Goal: Task Accomplishment & Management: Use online tool/utility

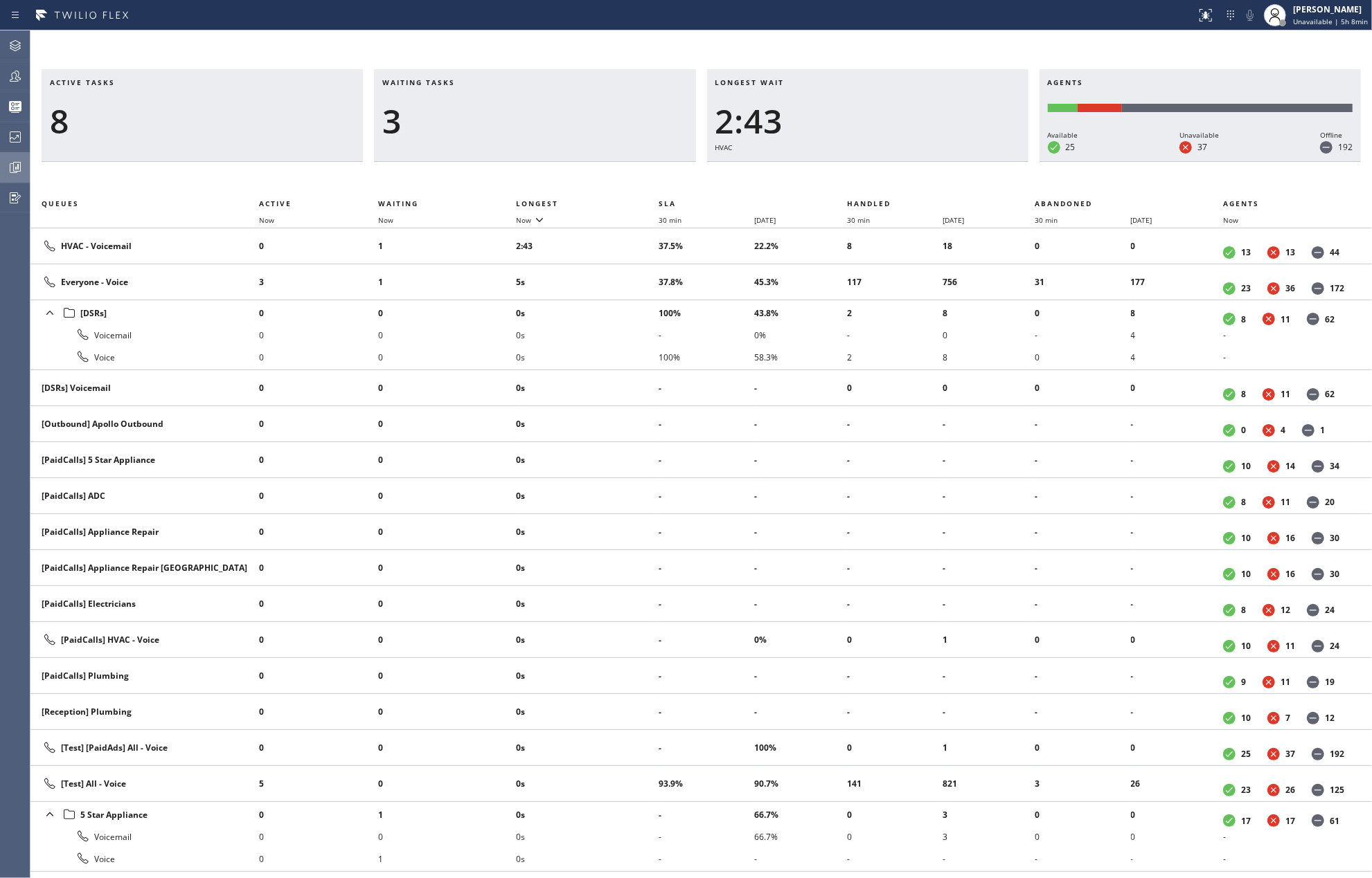
click at [7, 164] on icon at bounding box center [15, 168] width 17 height 17
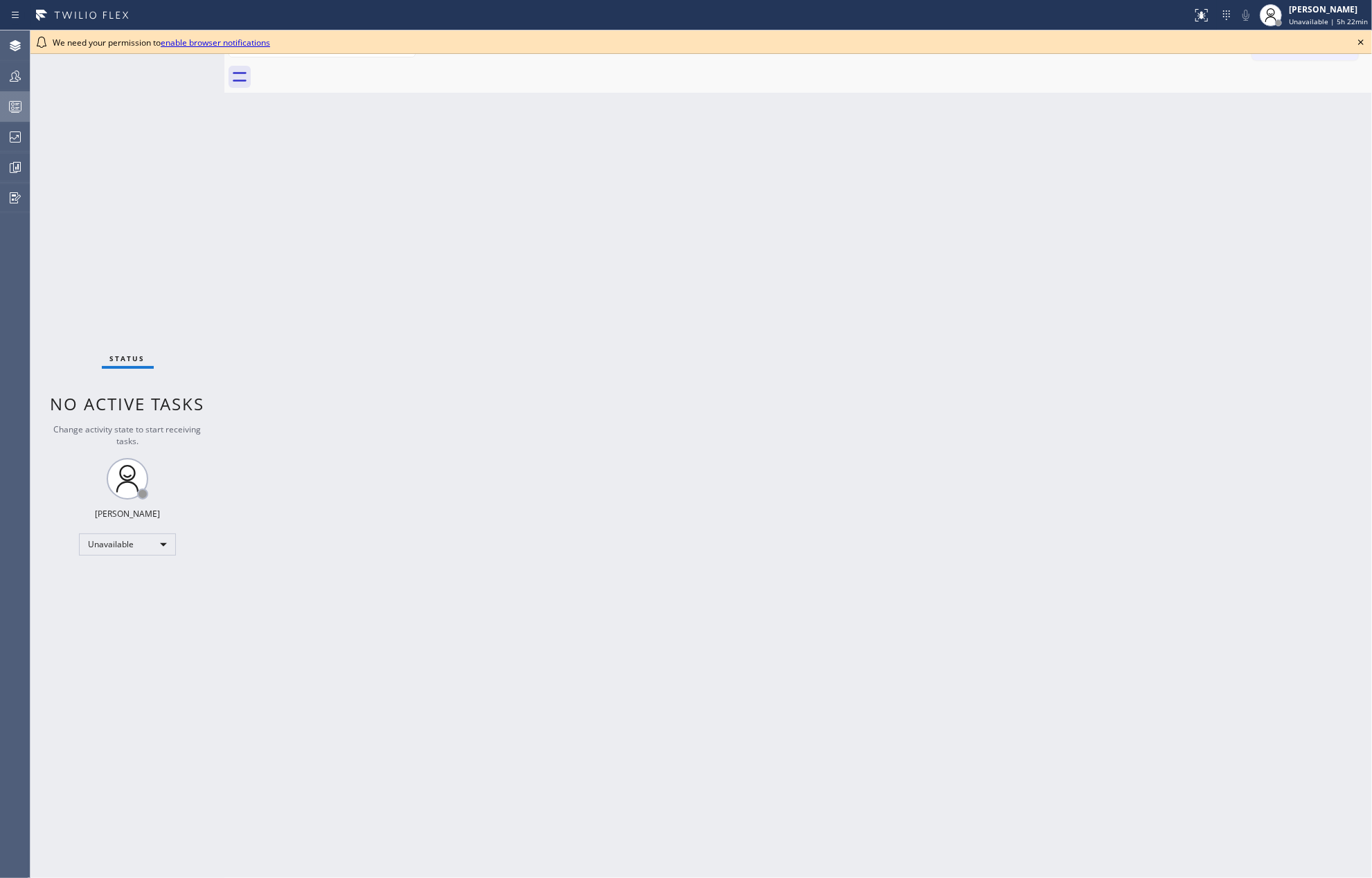
click at [4, 106] on div at bounding box center [15, 107] width 31 height 17
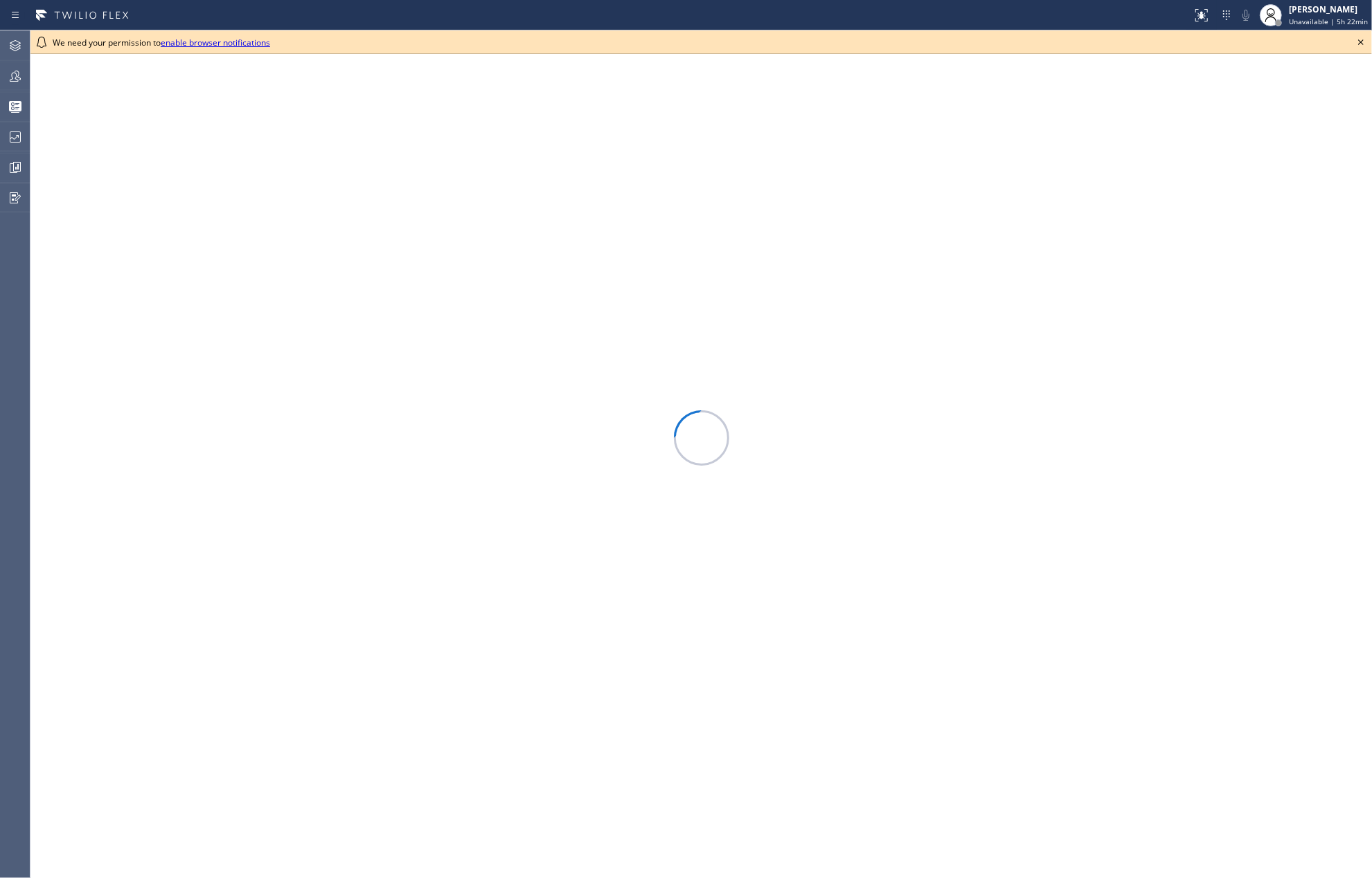
click at [1355, 40] on icon at bounding box center [1361, 42] width 17 height 17
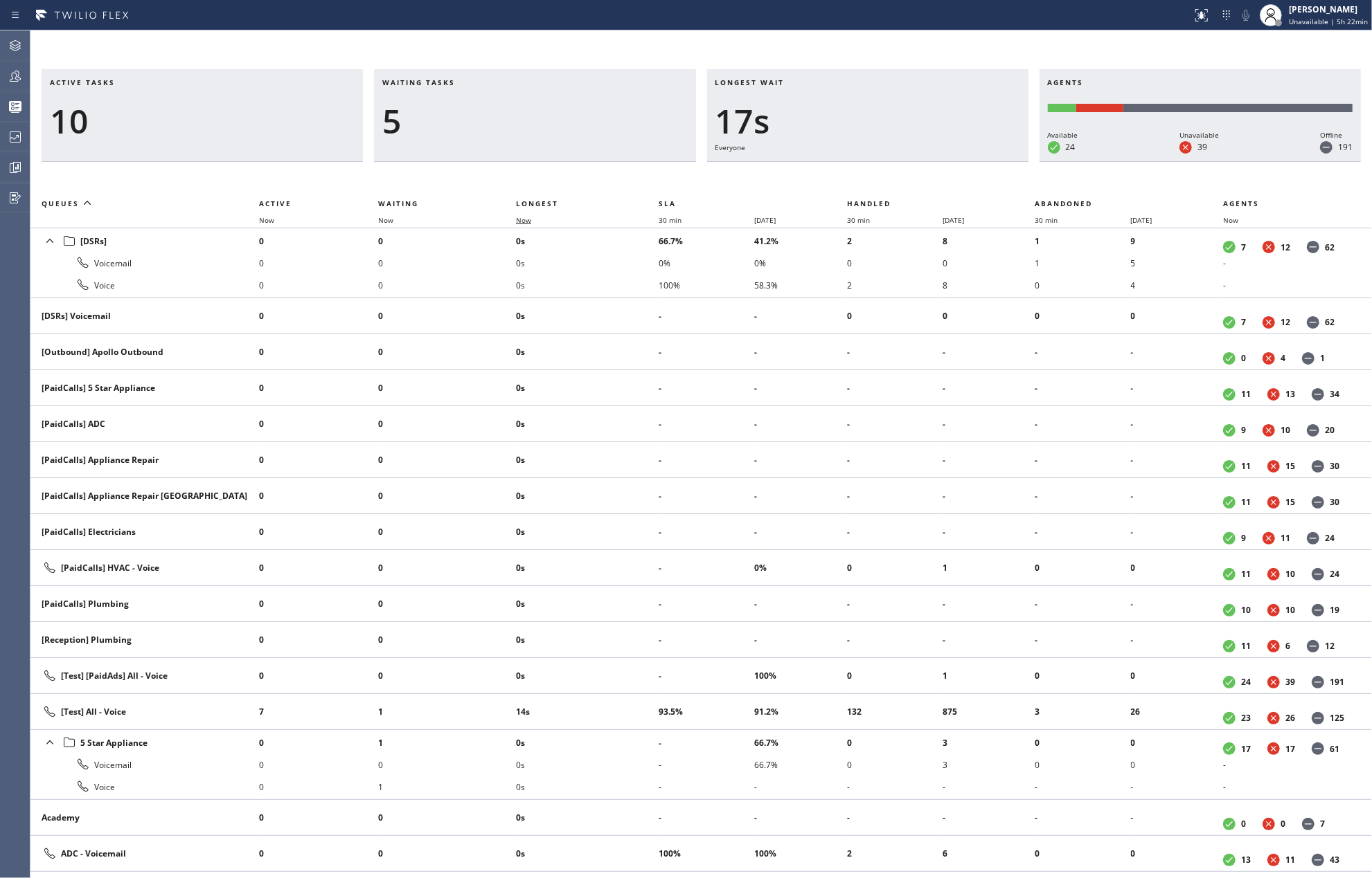
click at [520, 217] on span "Now" at bounding box center [524, 220] width 15 height 10
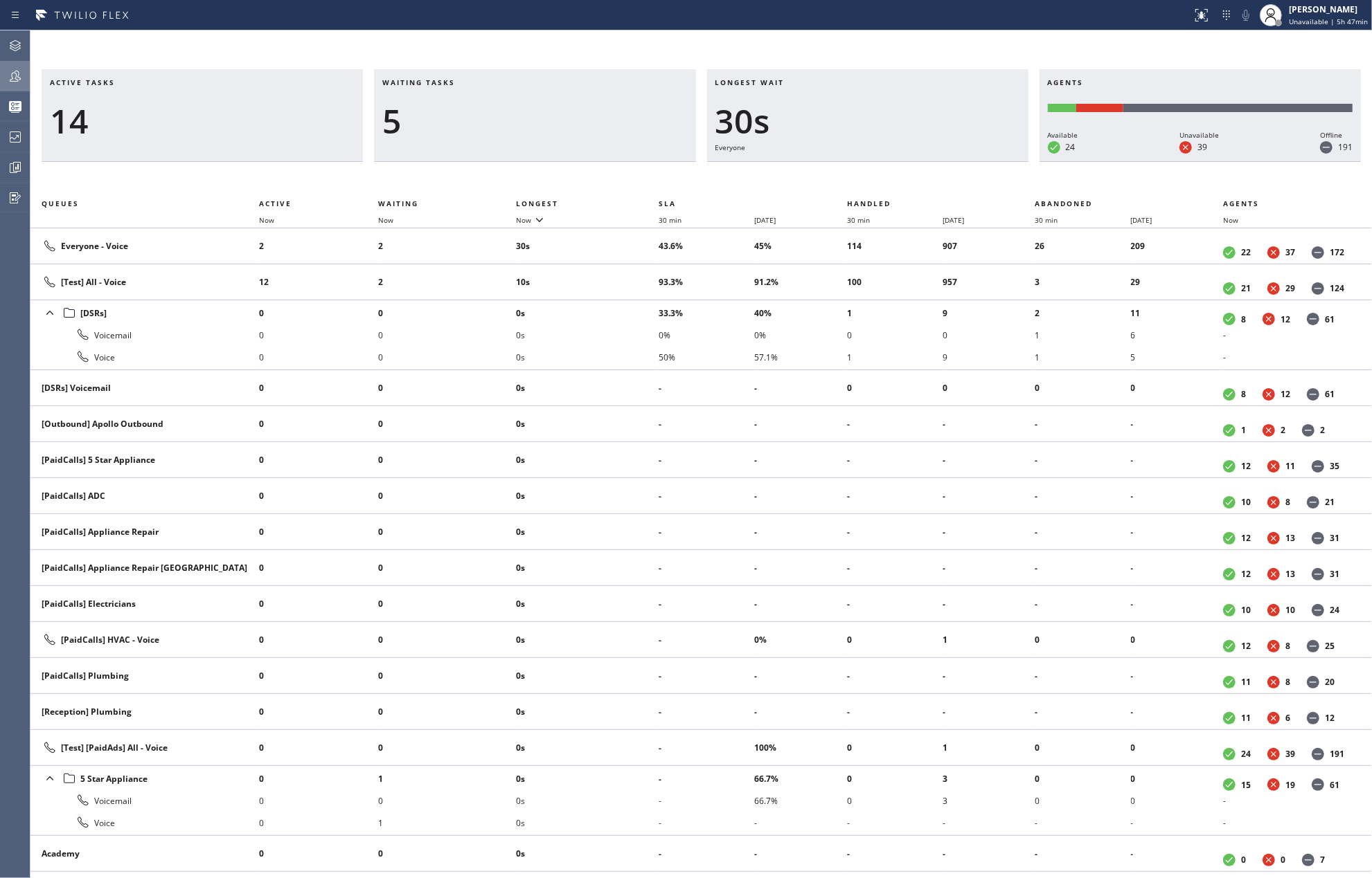
click at [11, 75] on icon at bounding box center [15, 76] width 17 height 17
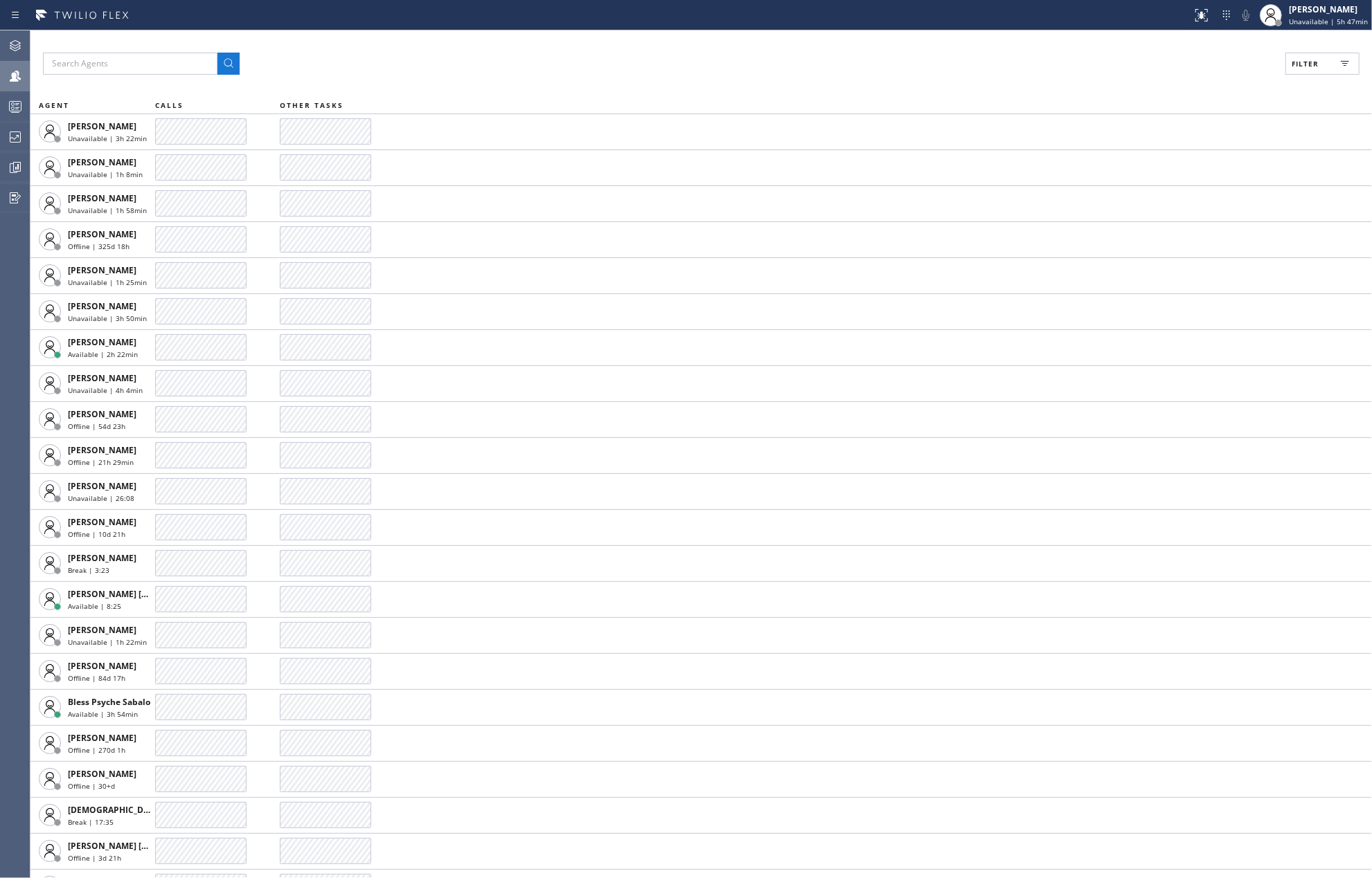
click at [1305, 65] on span "Filter" at bounding box center [1304, 63] width 27 height 10
click at [1162, 163] on input "Available" at bounding box center [1170, 163] width 17 height 17
checkbox input "true"
click at [1289, 80] on span "Apply" at bounding box center [1287, 78] width 28 height 10
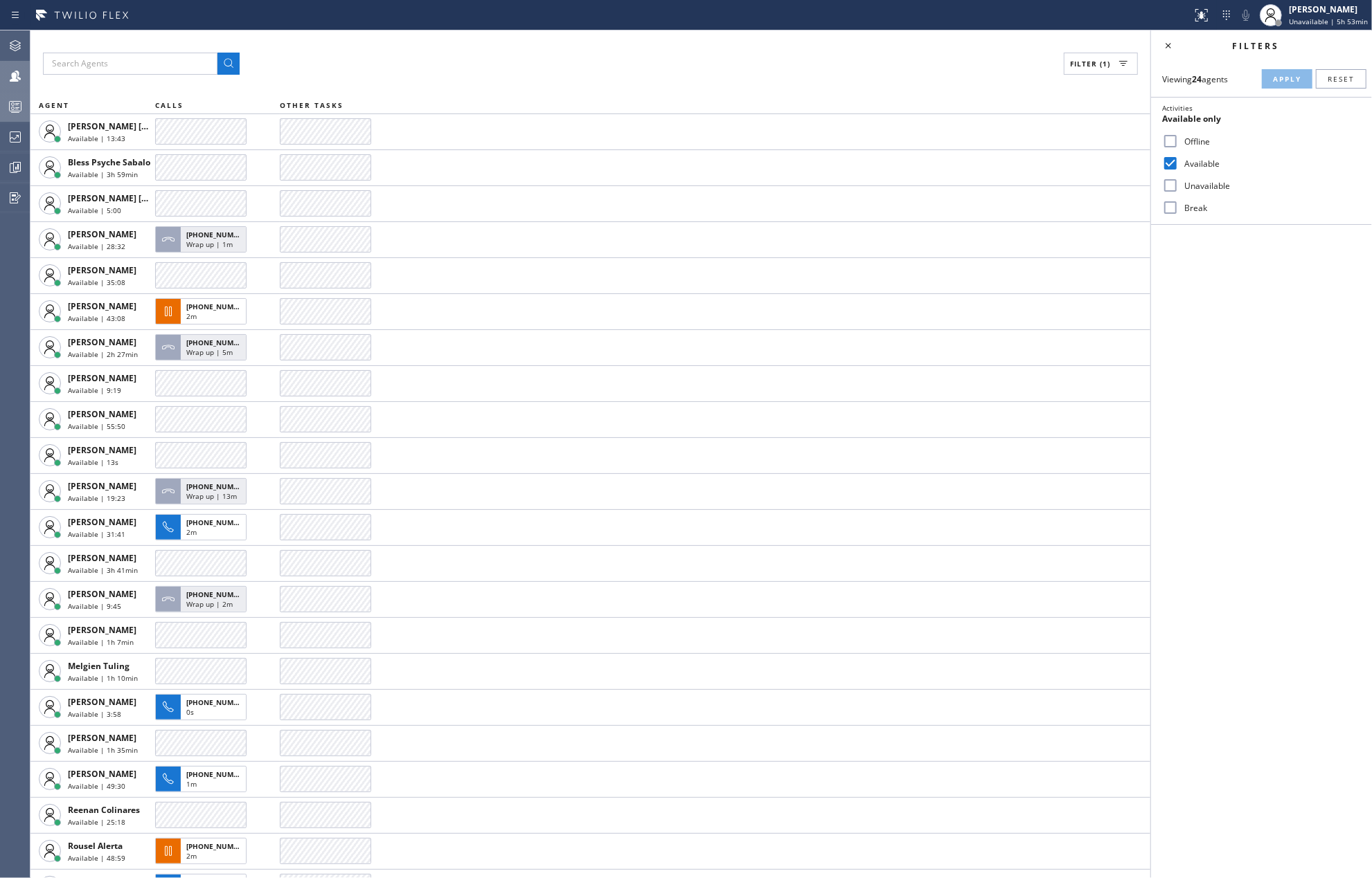
click at [12, 98] on icon at bounding box center [15, 107] width 17 height 17
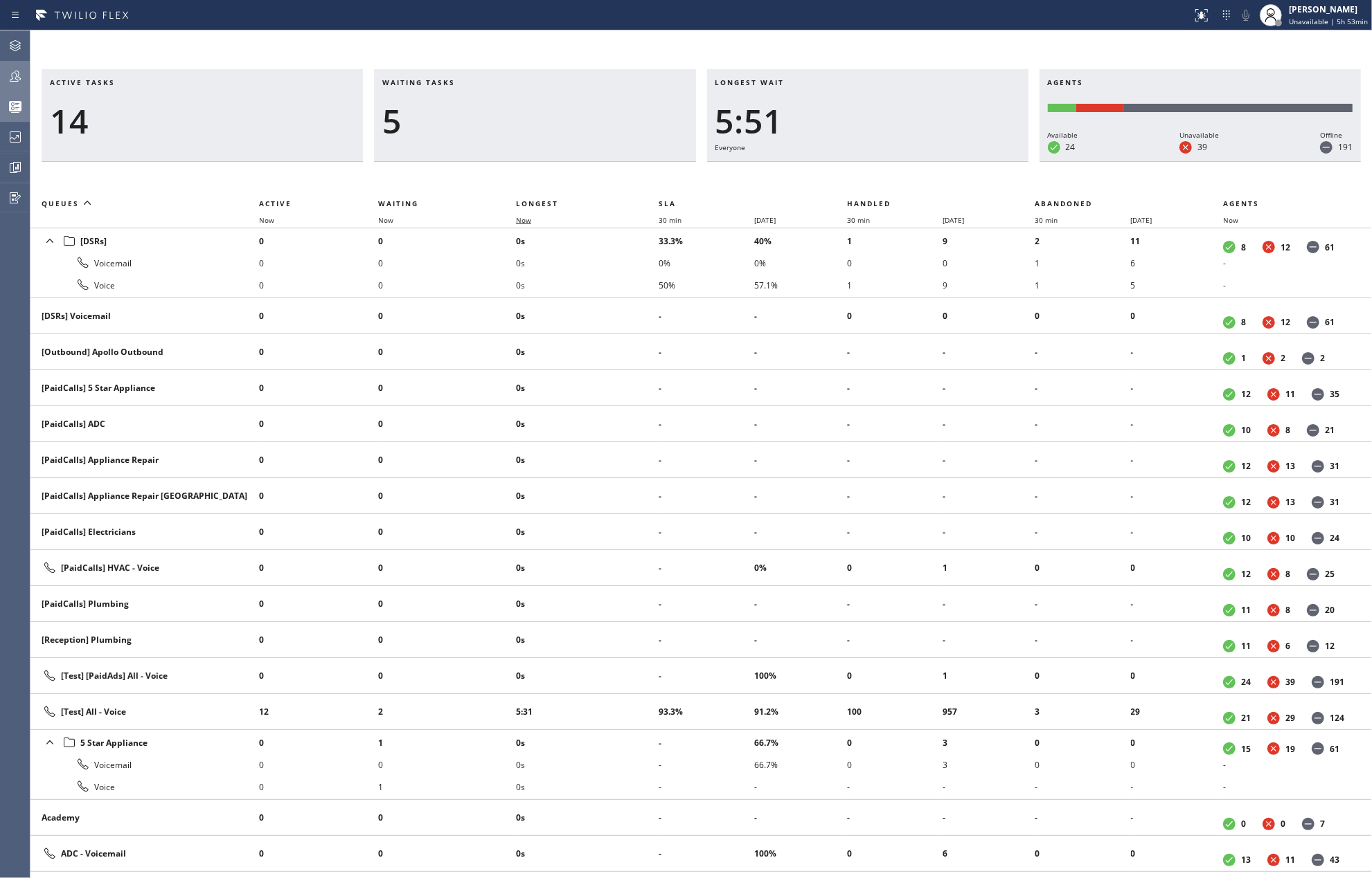
click at [524, 219] on span "Now" at bounding box center [524, 220] width 15 height 10
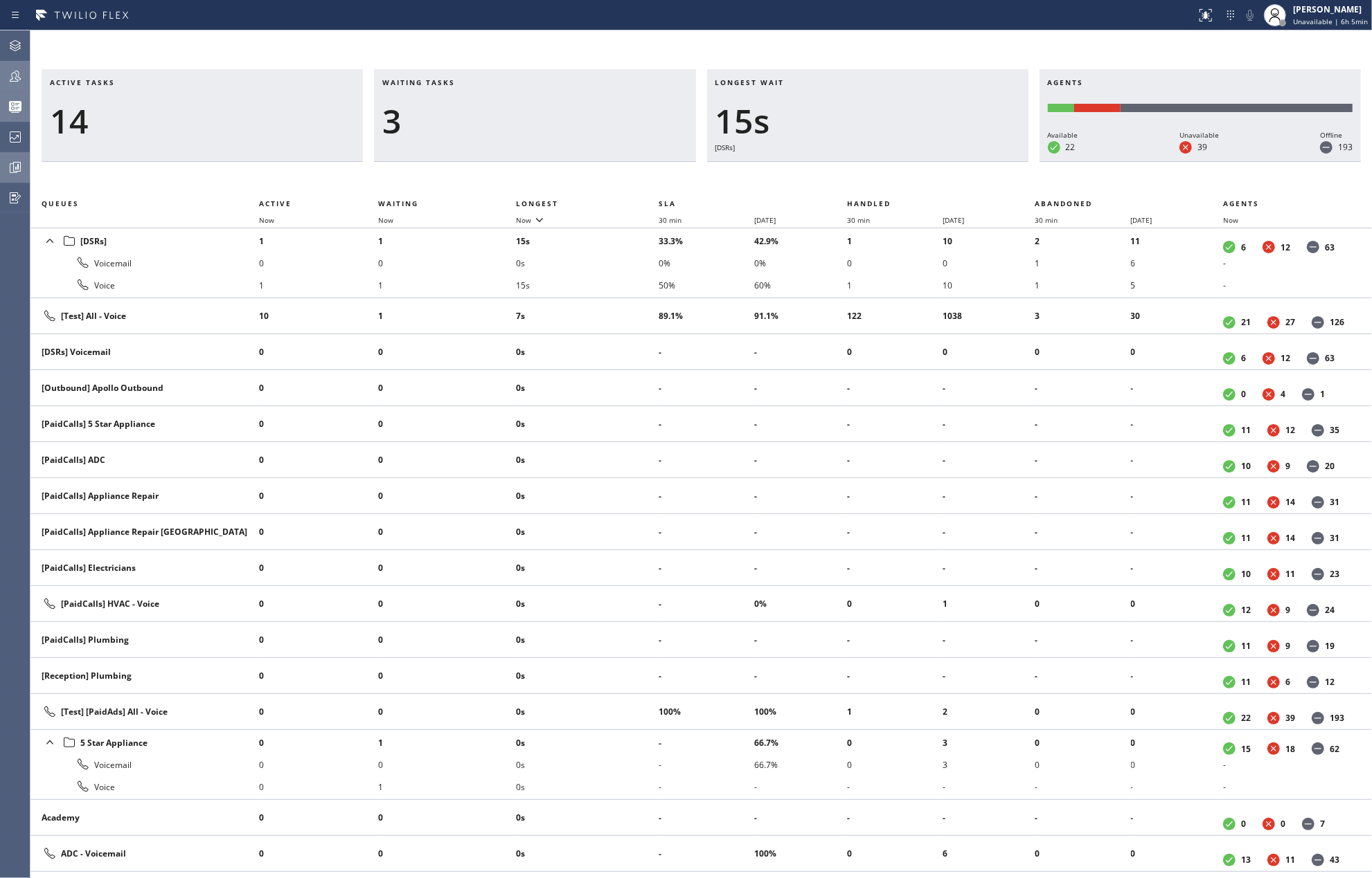
click at [14, 167] on icon at bounding box center [17, 166] width 8 height 10
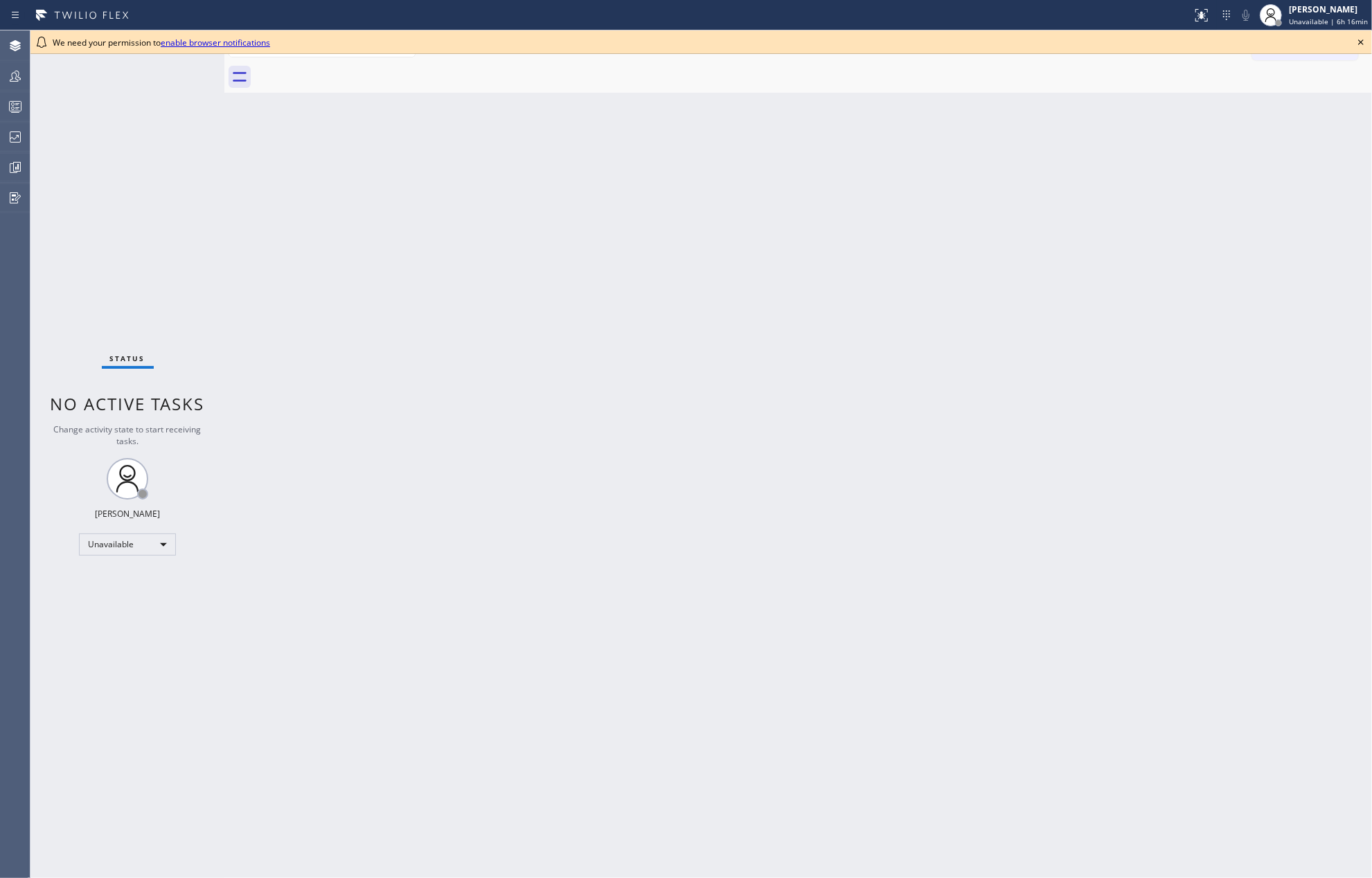
click at [1361, 42] on icon at bounding box center [1361, 42] width 17 height 17
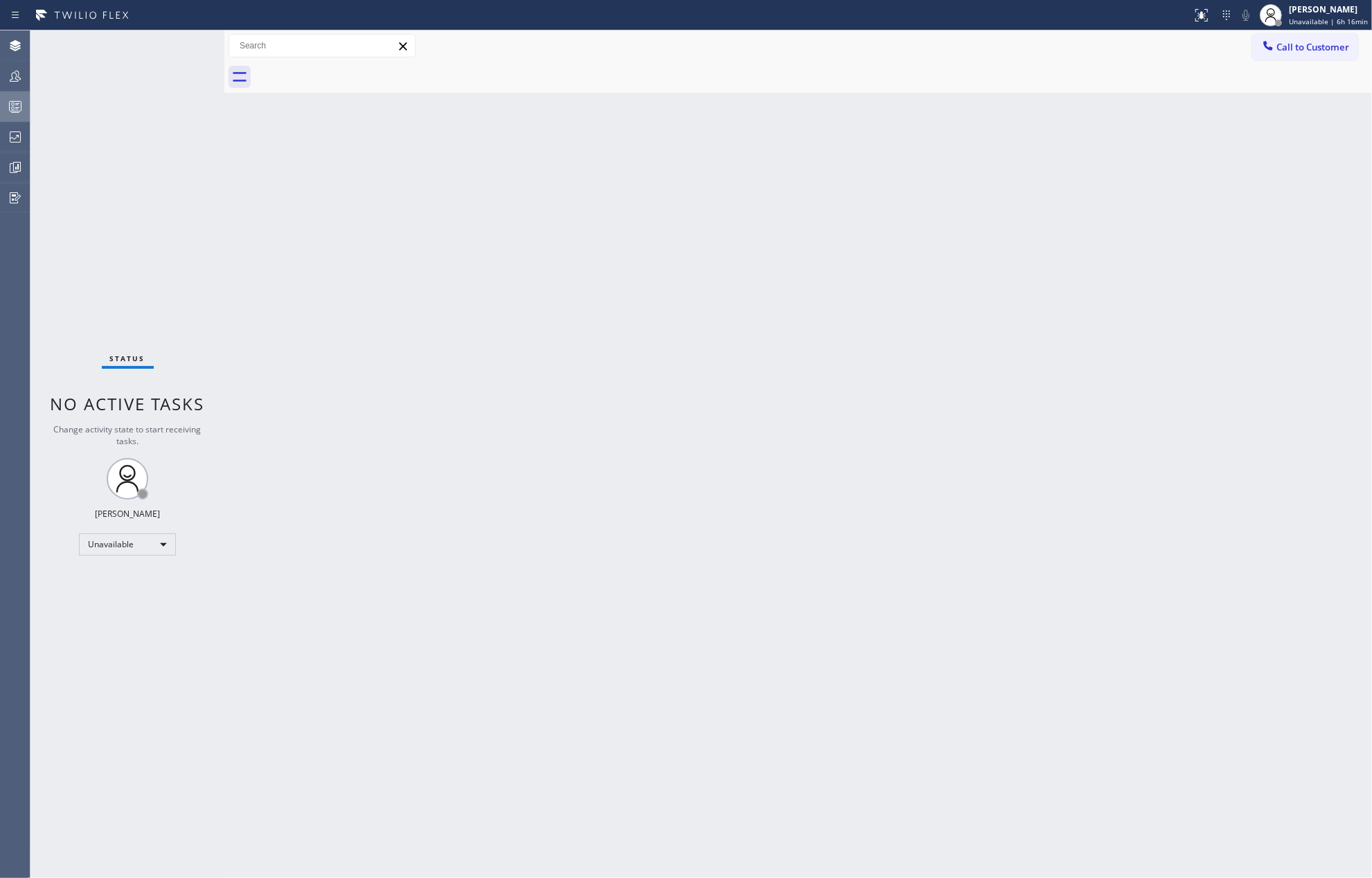
click at [17, 108] on icon at bounding box center [15, 108] width 8 height 9
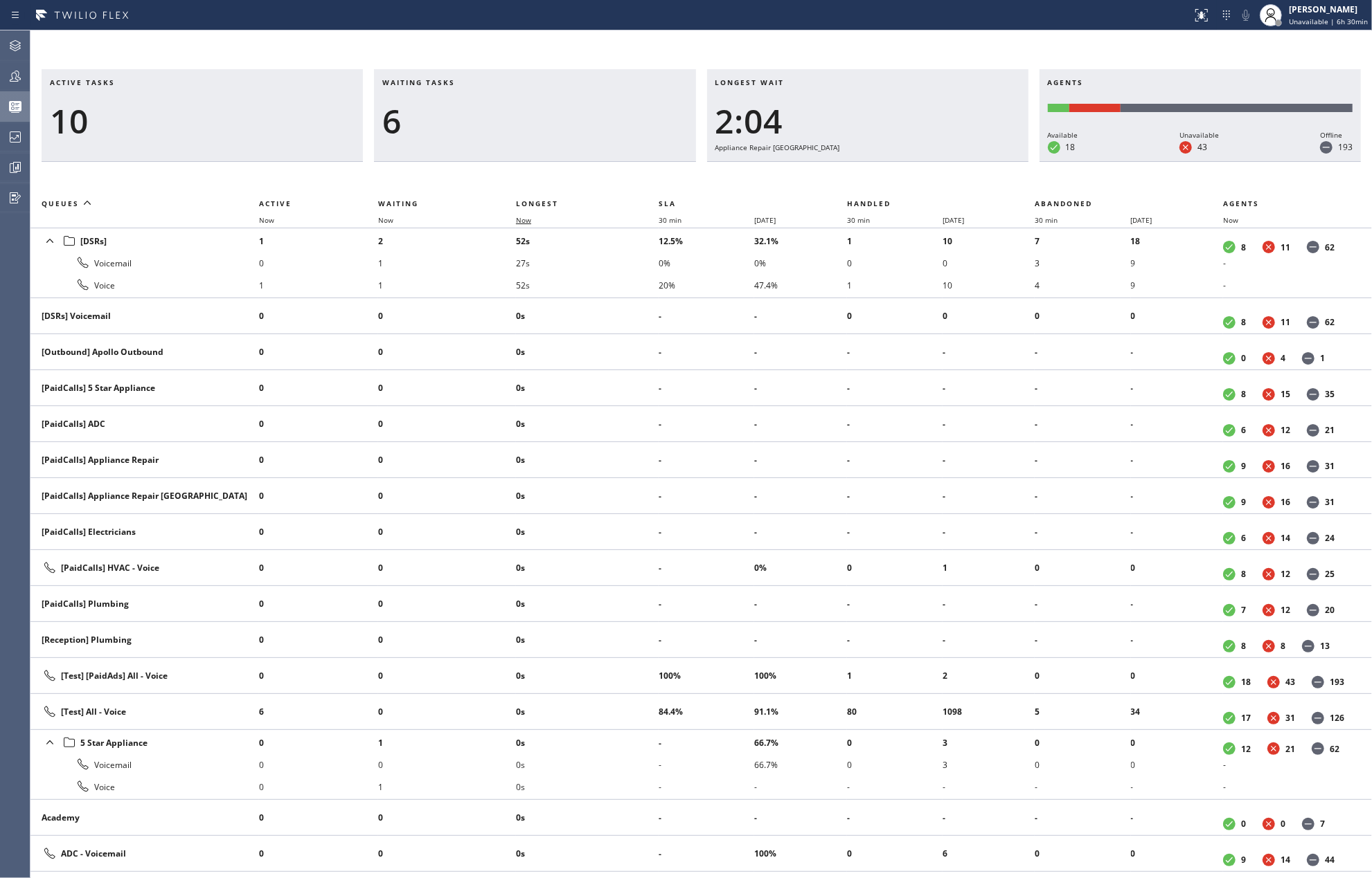
click at [529, 219] on span "Now" at bounding box center [524, 220] width 15 height 10
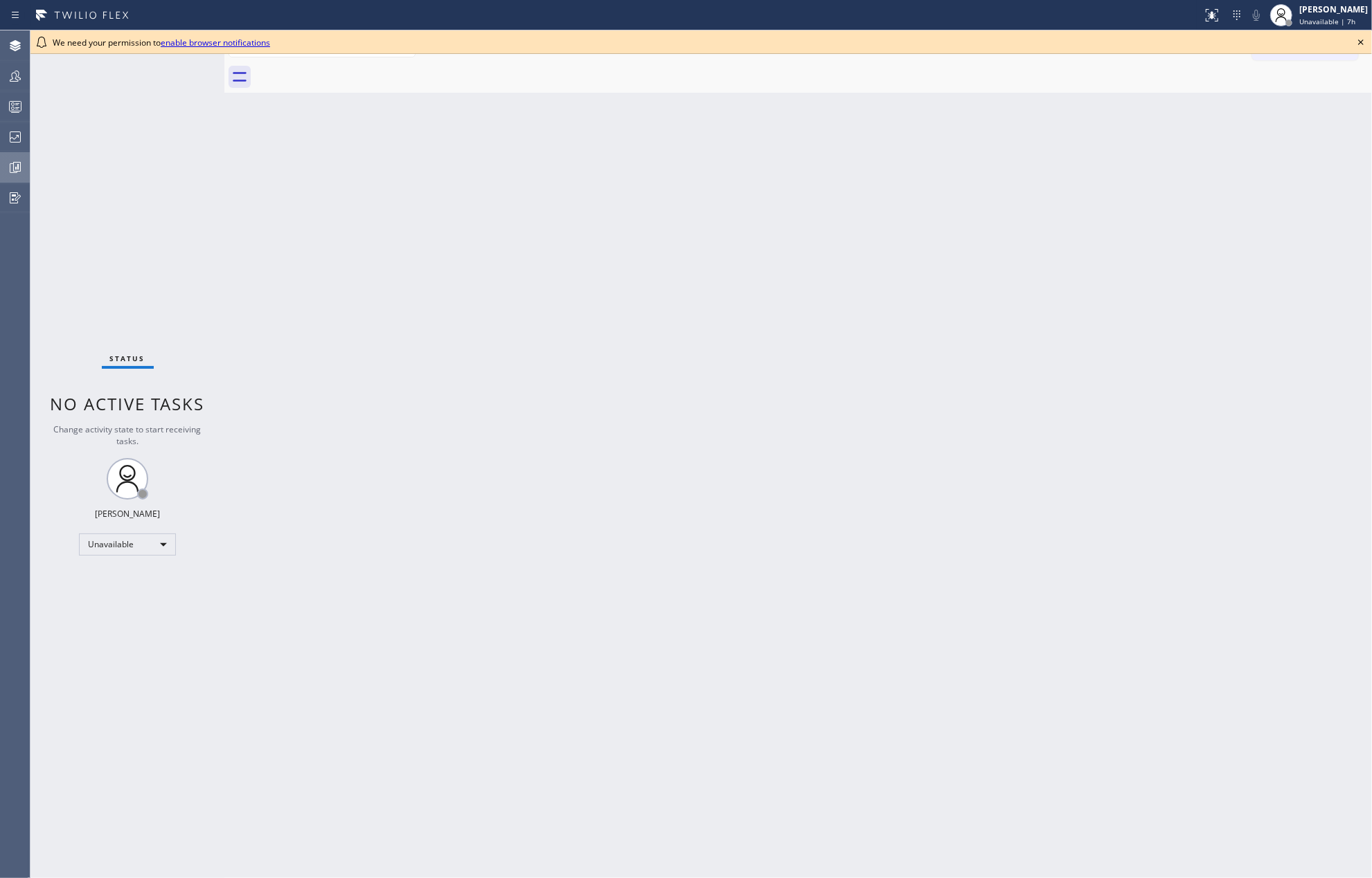
click at [10, 167] on icon at bounding box center [15, 167] width 10 height 10
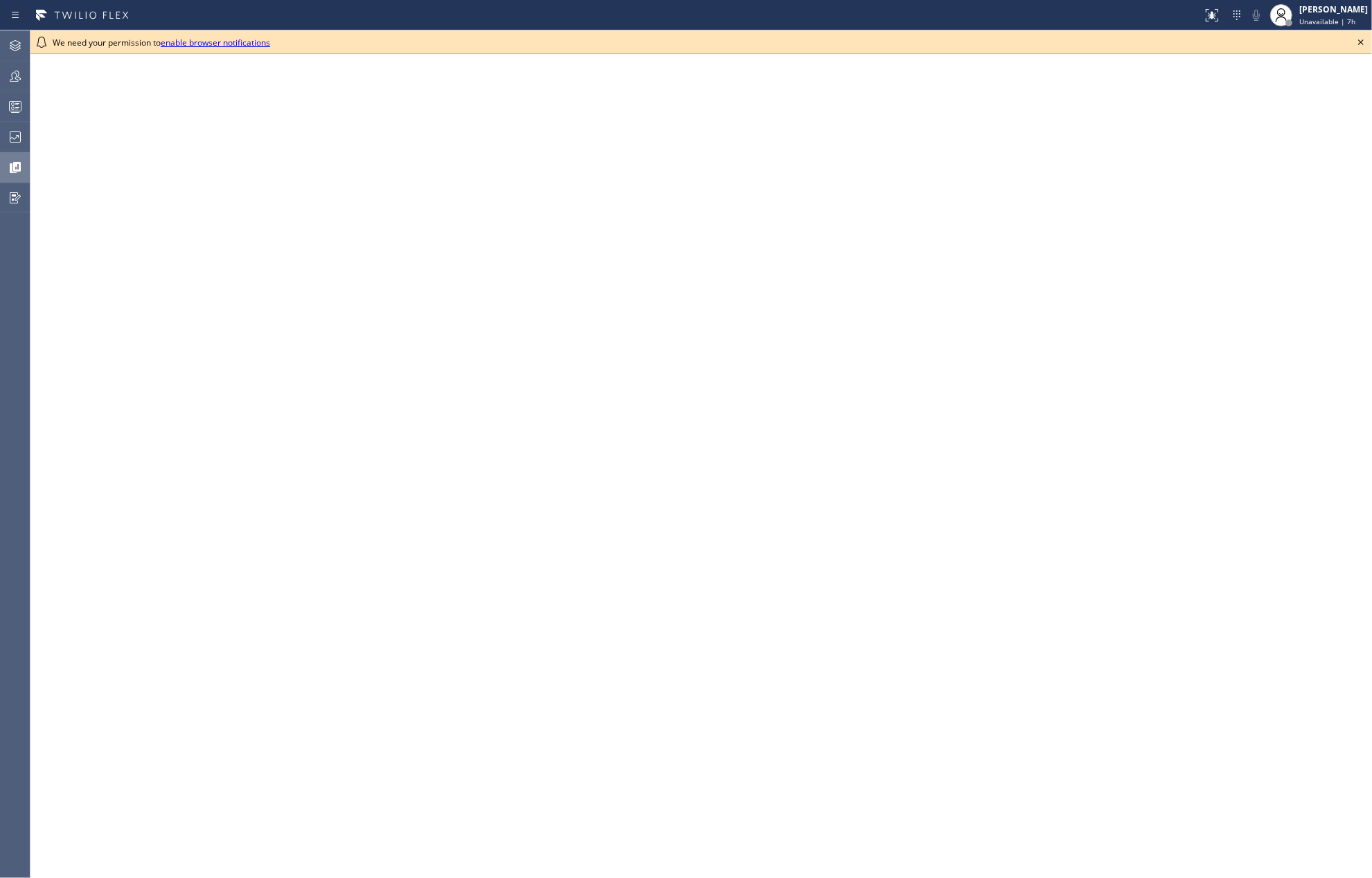
click at [1363, 34] on icon at bounding box center [1361, 42] width 17 height 17
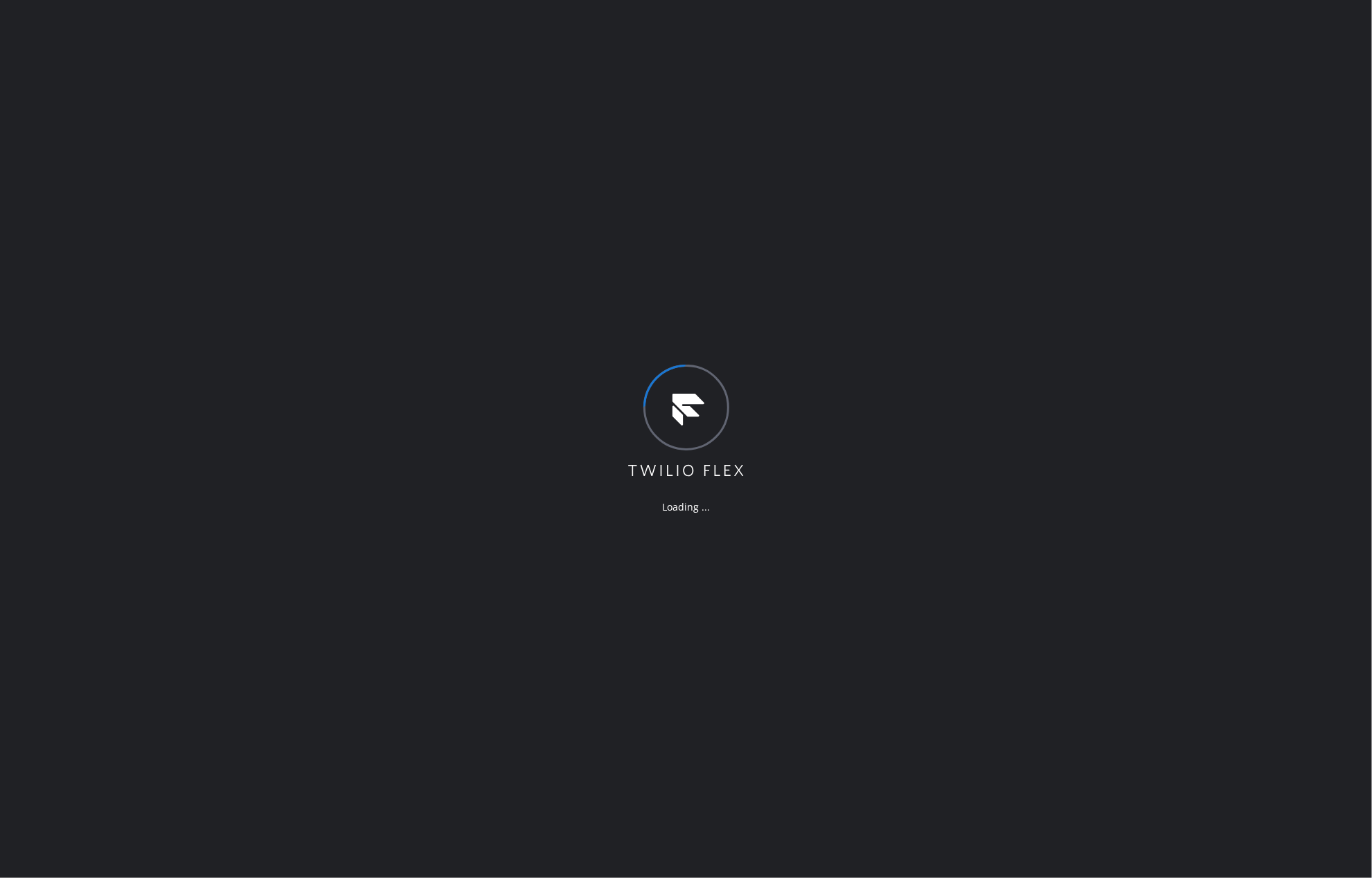
click at [358, 232] on div "Loading ..." at bounding box center [686, 439] width 1372 height 878
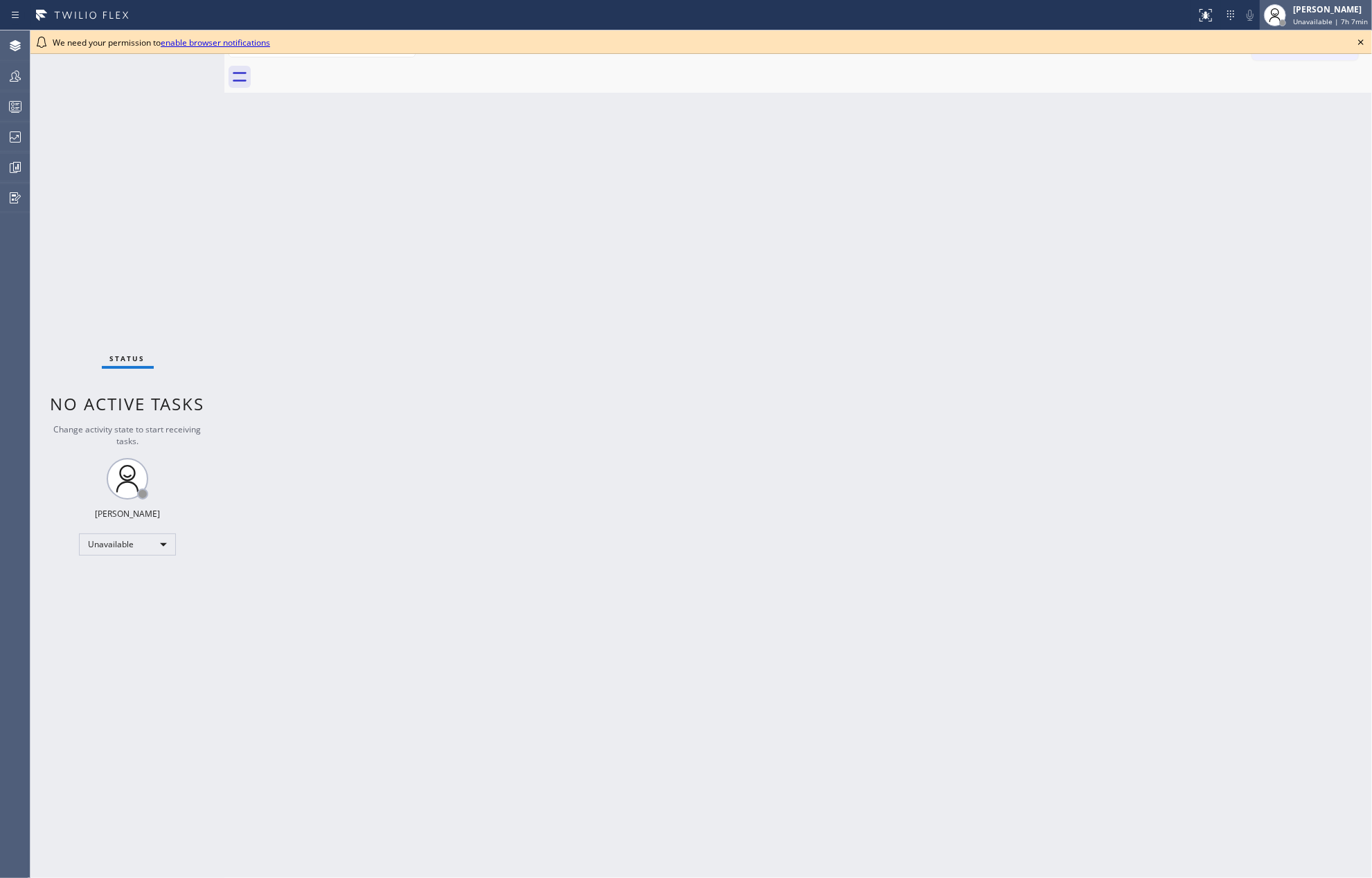
click at [1337, 14] on div "[PERSON_NAME]" at bounding box center [1330, 8] width 75 height 12
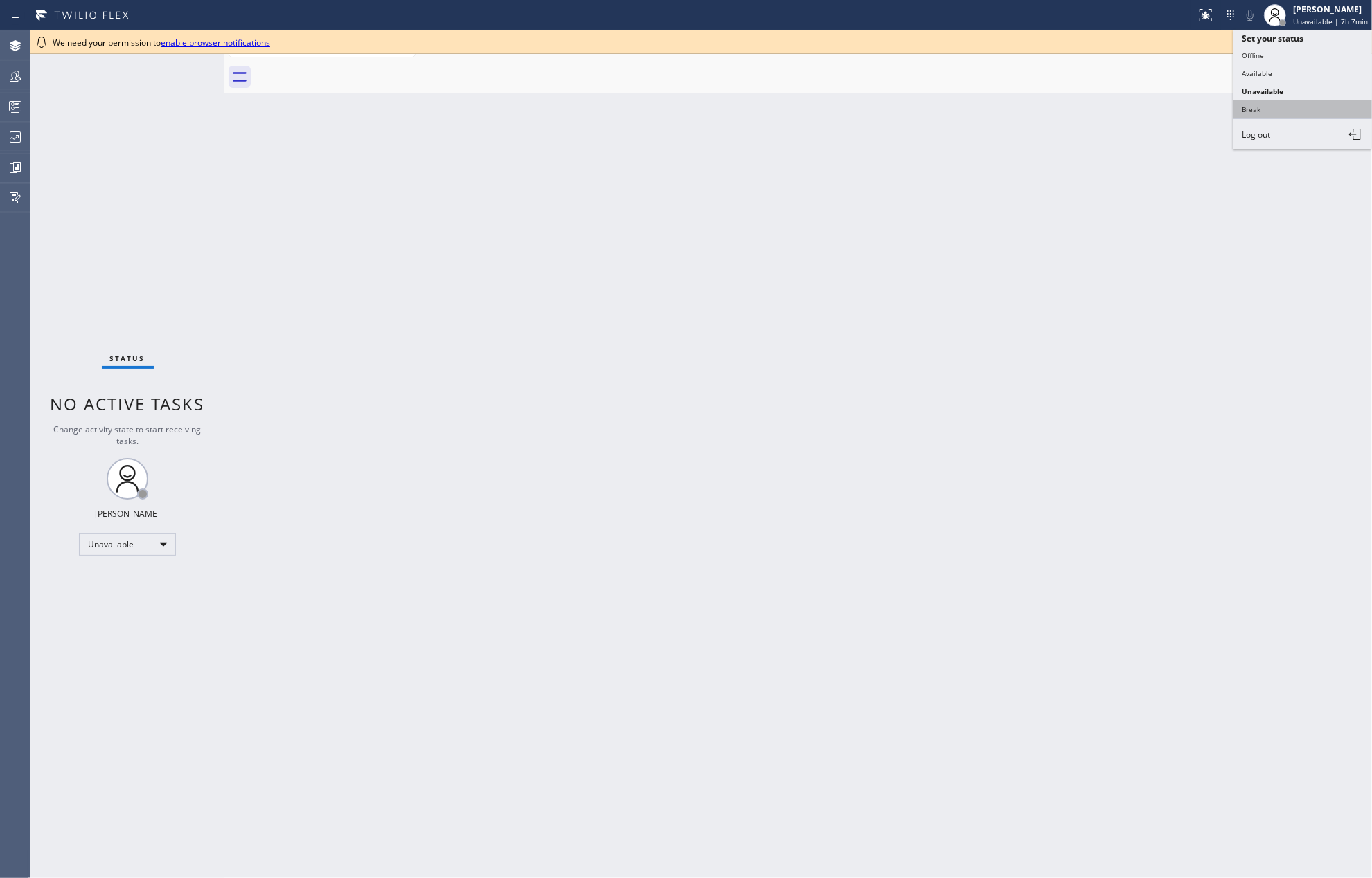
click at [1288, 108] on button "Break" at bounding box center [1303, 108] width 139 height 18
